Goal: Find specific page/section

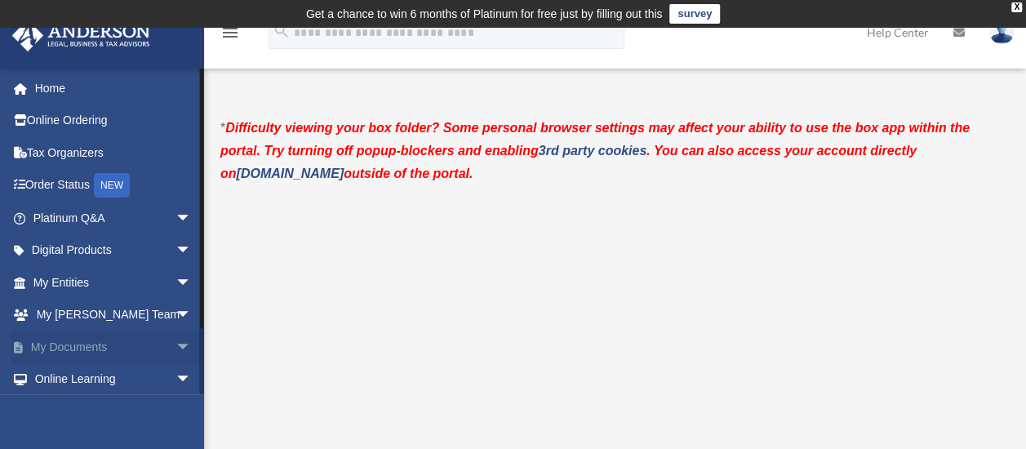
click at [114, 351] on link "My Documents arrow_drop_down" at bounding box center [113, 347] width 205 height 33
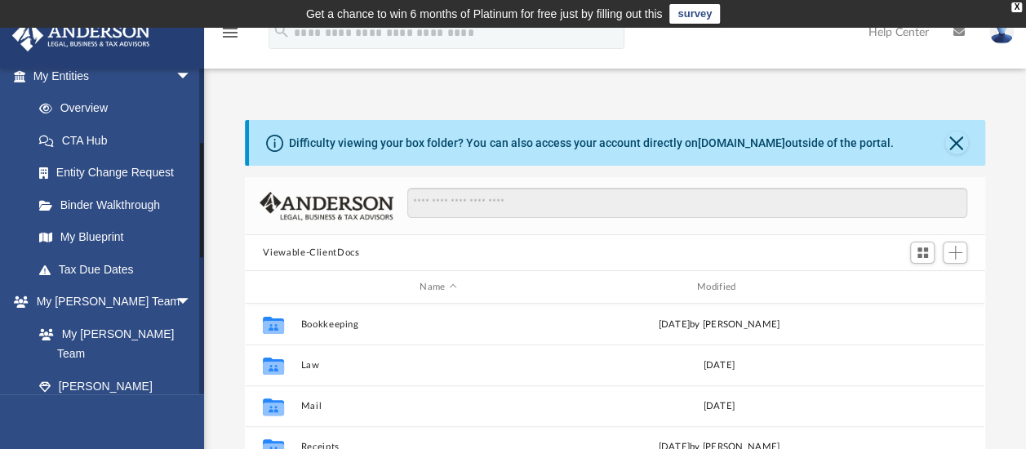
scroll to position [207, 0]
click at [124, 252] on link "Tax Due Dates" at bounding box center [119, 268] width 193 height 33
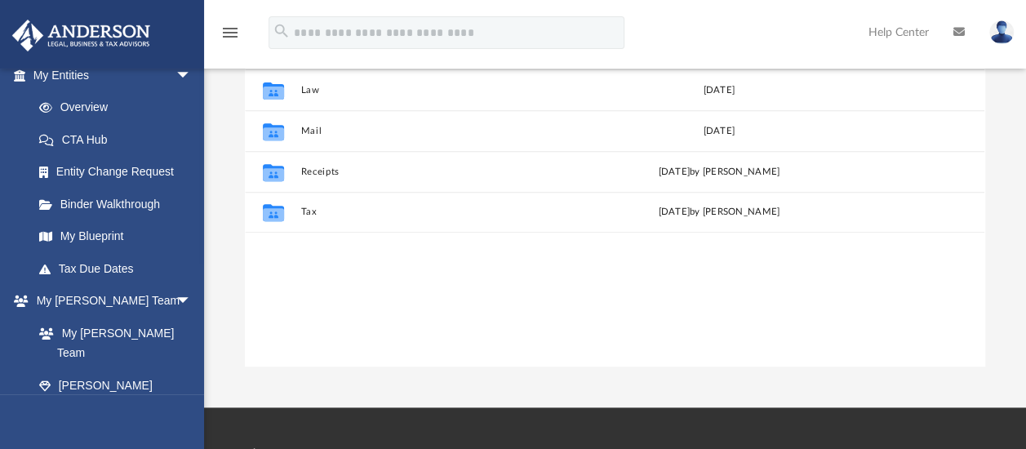
scroll to position [399, 0]
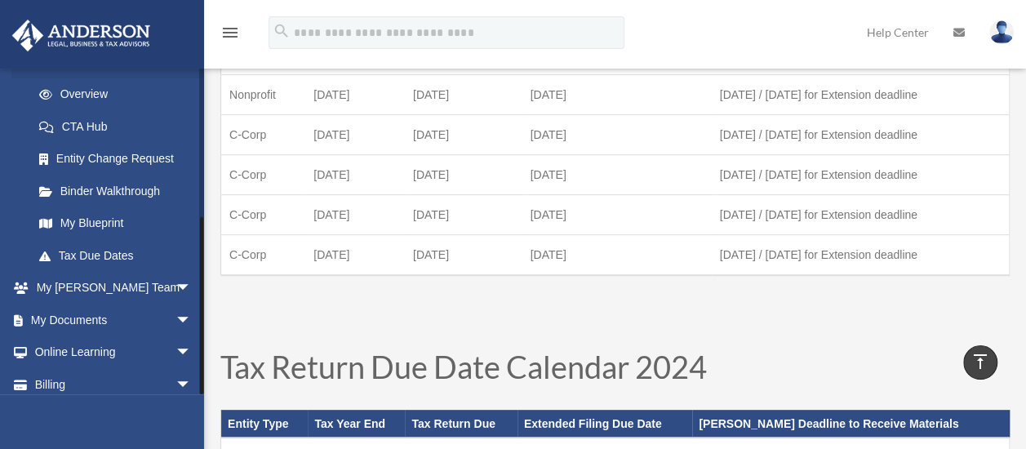
scroll to position [262, 0]
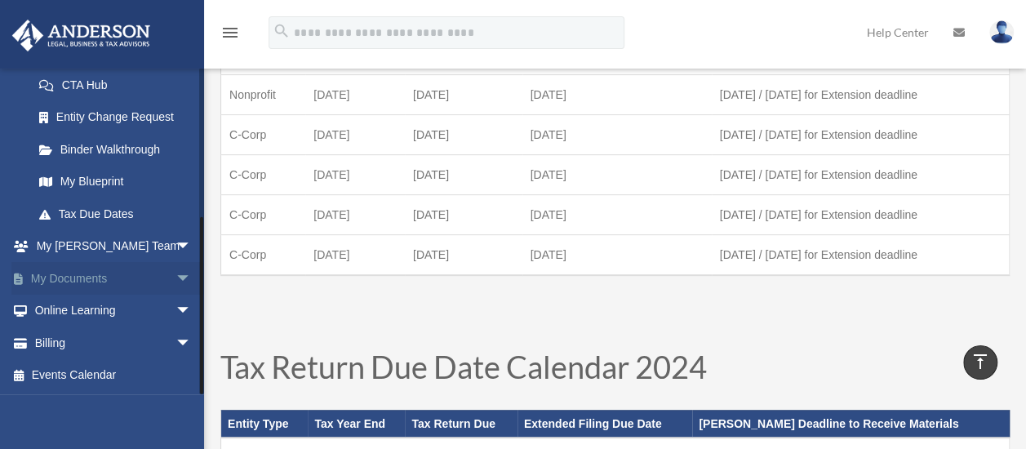
click at [91, 273] on link "My Documents arrow_drop_down" at bounding box center [113, 278] width 205 height 33
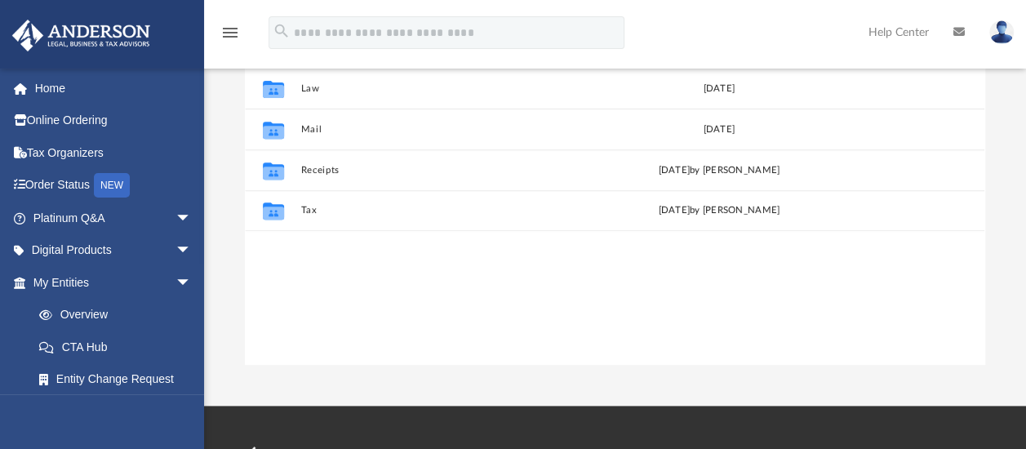
scroll to position [278, 0]
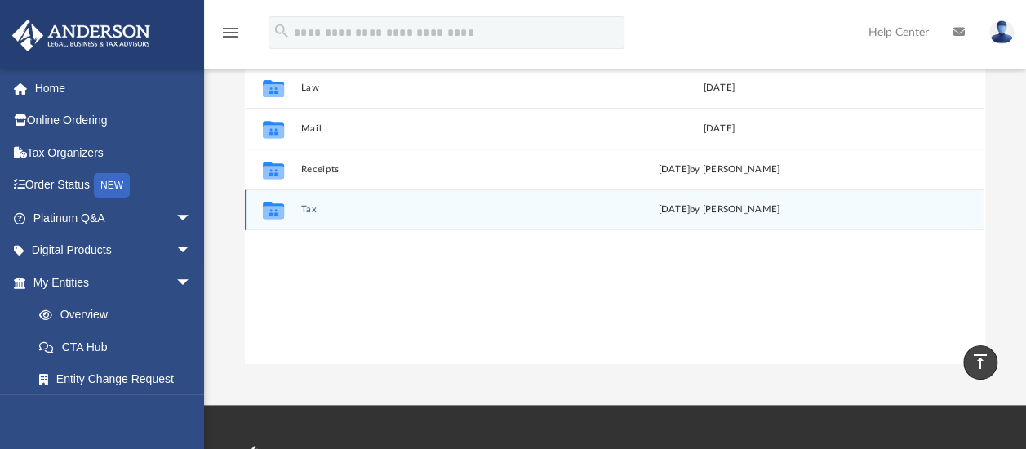
click at [307, 207] on button "Tax" at bounding box center [438, 209] width 274 height 11
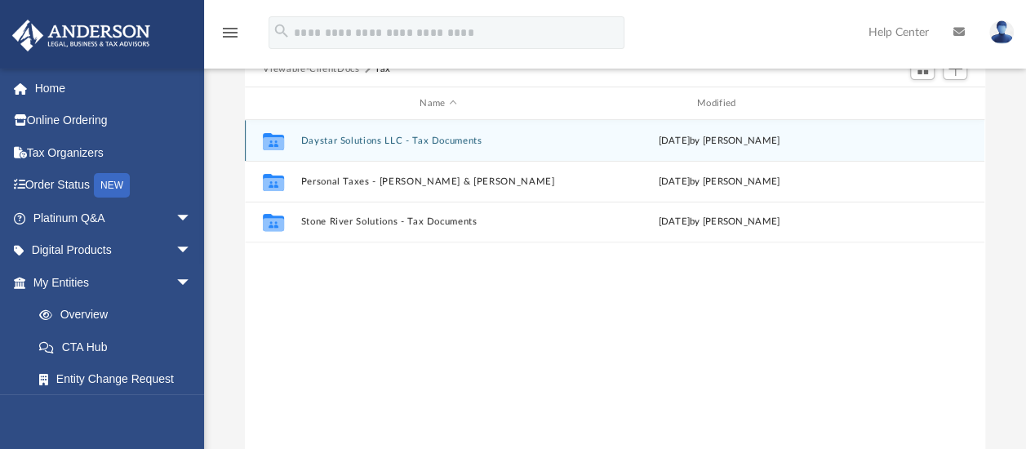
scroll to position [184, 0]
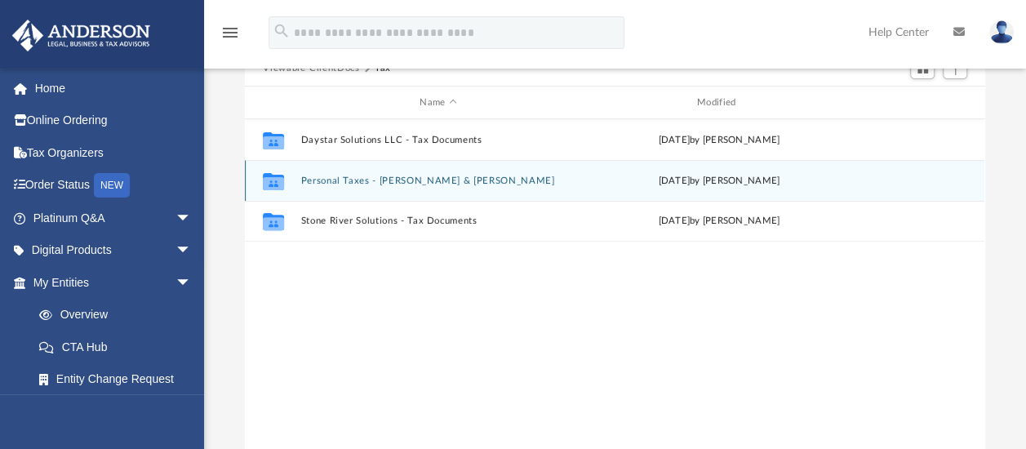
click at [377, 173] on div "Collaborated Folder Personal Taxes - Teja & Beulah Rao Sat May 24 2025 by Beula…" at bounding box center [615, 180] width 740 height 41
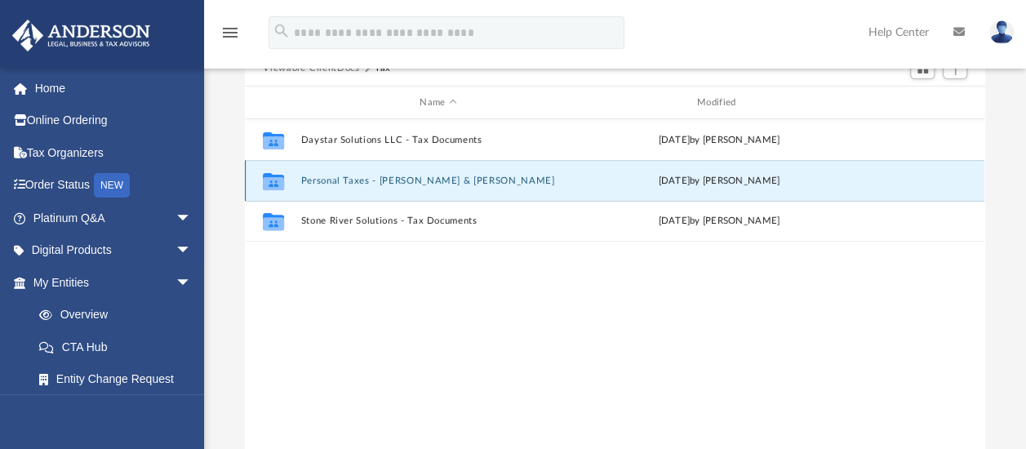
click at [340, 181] on button "Personal Taxes - Teja & Beulah Rao" at bounding box center [438, 180] width 274 height 11
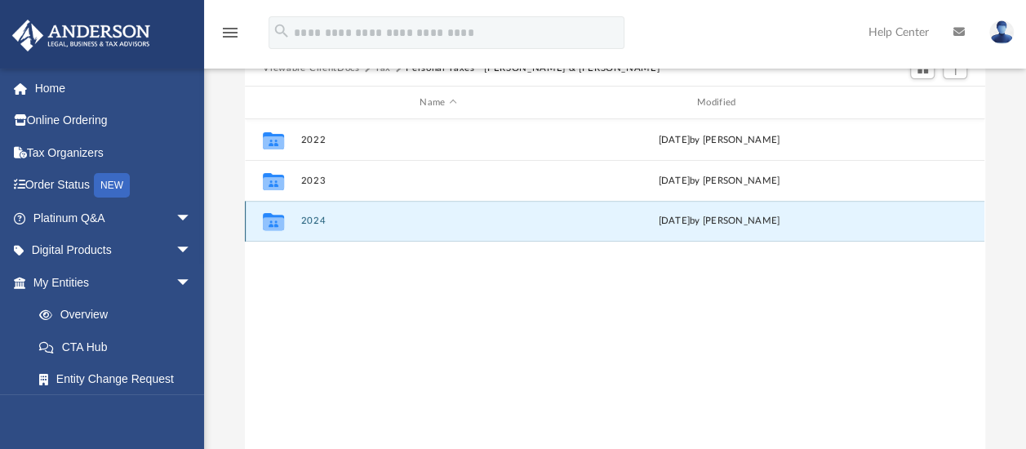
click at [312, 218] on button "2024" at bounding box center [438, 220] width 274 height 11
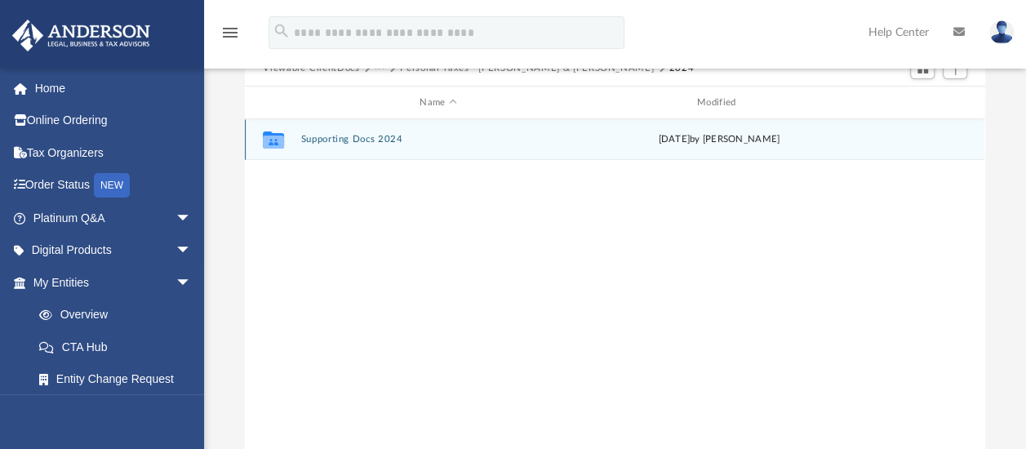
click at [381, 142] on button "Supporting Docs 2024" at bounding box center [438, 139] width 274 height 11
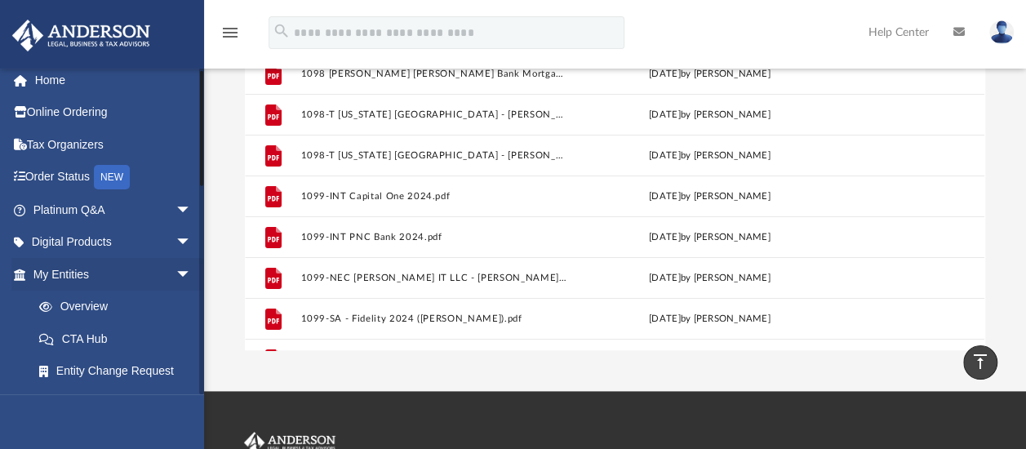
scroll to position [0, 0]
